Goal: Information Seeking & Learning: Understand process/instructions

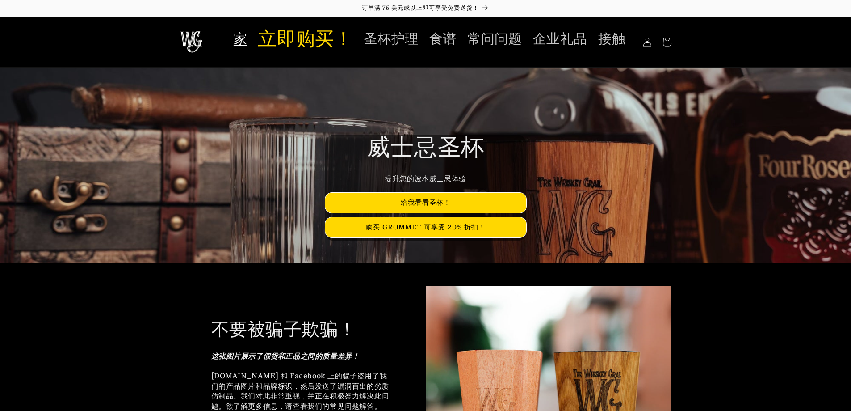
click at [234, 40] on font "家" at bounding box center [241, 40] width 14 height 14
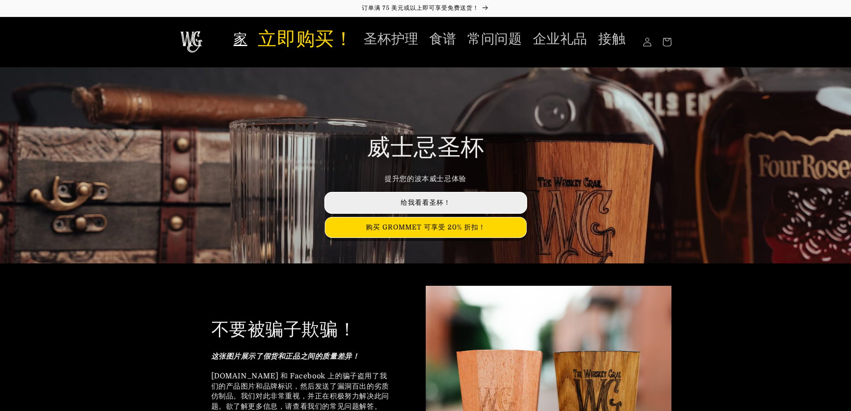
click at [428, 197] on link "给我看看圣杯！" at bounding box center [425, 203] width 201 height 20
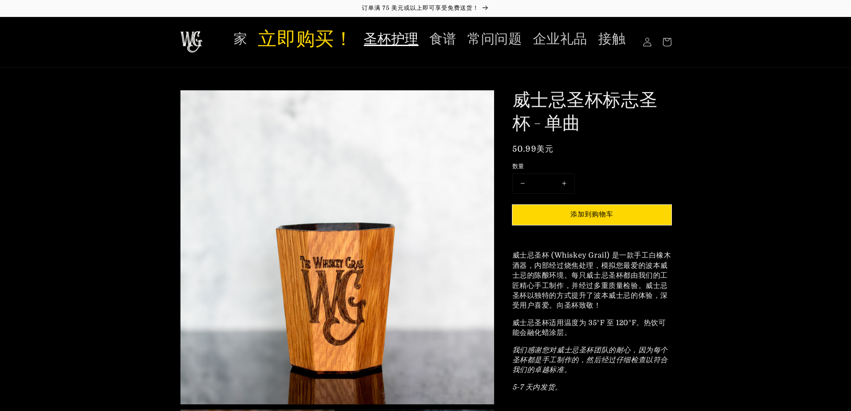
click at [387, 36] on font "圣杯护理" at bounding box center [391, 40] width 55 height 14
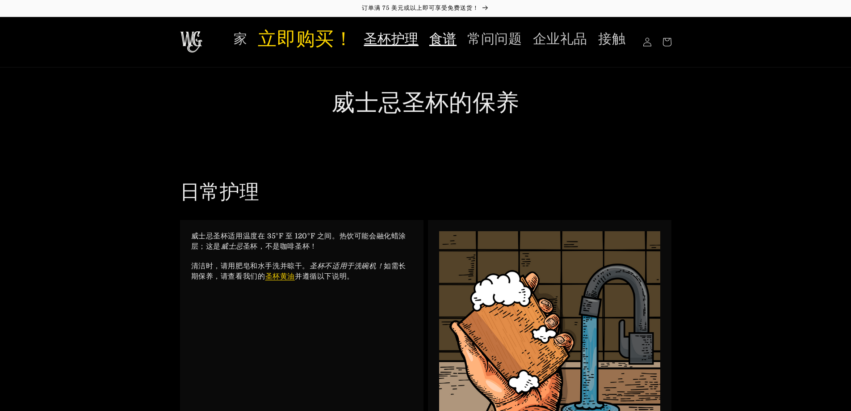
click at [417, 45] on font "圣杯护理" at bounding box center [391, 40] width 55 height 14
click at [597, 162] on div "日常护理 威士忌圣杯适用温度在 35°F 至 120°F 之间。热饮可能会融化蜡涂层；这是 威士忌 圣杯，不是咖啡圣杯！ 清洁时，请用肥皂和水手洗并晾干。 圣…" at bounding box center [426, 306] width 536 height 326
click at [594, 158] on div "日常护理 威士忌圣杯适用温度在 35°F 至 120°F 之间。热饮可能会融化蜡涂层；这是 威士忌 圣杯，不是咖啡圣杯！ 清洁时，请用肥皂和水手洗并晾干。 圣…" at bounding box center [426, 306] width 536 height 326
click at [592, 154] on div "日常护理 威士忌圣杯适用温度在 35°F 至 120°F 之间。热饮可能会融化蜡涂层；这是 威士忌 圣杯，不是咖啡圣杯！ 清洁时，请用肥皂和水手洗并晾干。 圣…" at bounding box center [426, 306] width 536 height 326
click at [442, 44] on font "食谱" at bounding box center [442, 40] width 27 height 14
